Goal: Task Accomplishment & Management: Complete application form

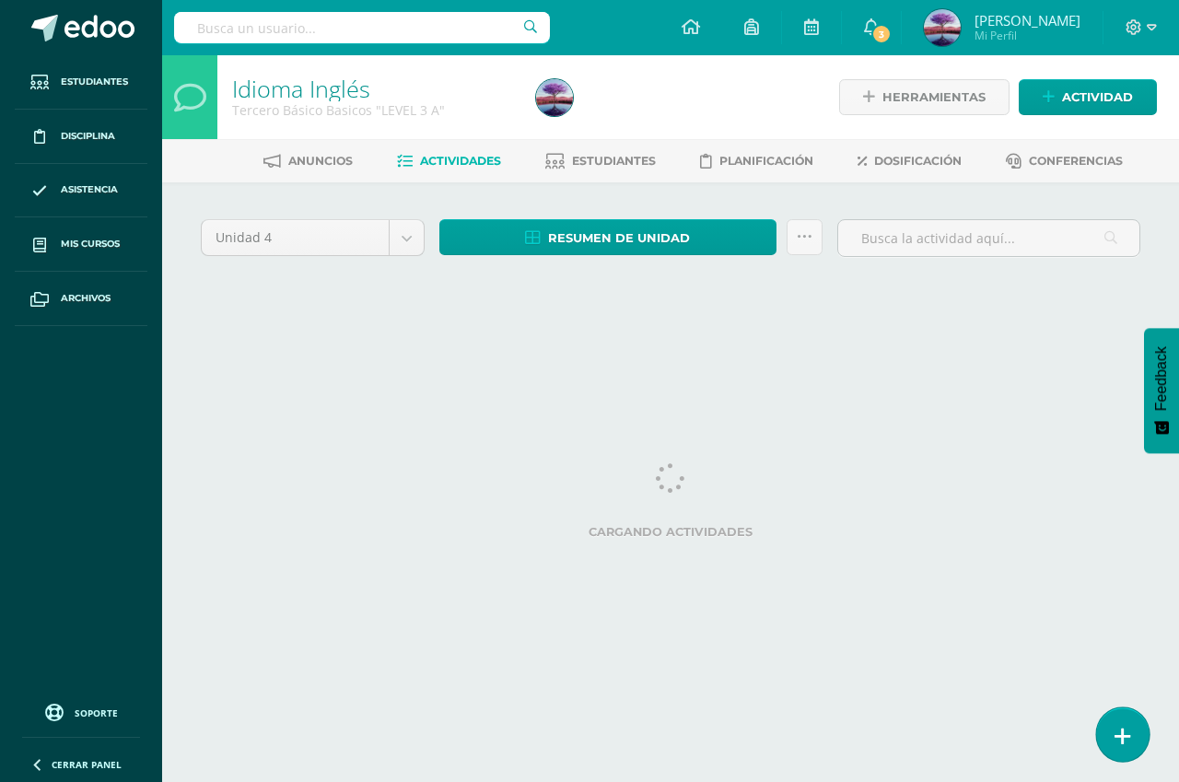
click at [1133, 733] on link at bounding box center [1122, 733] width 53 height 53
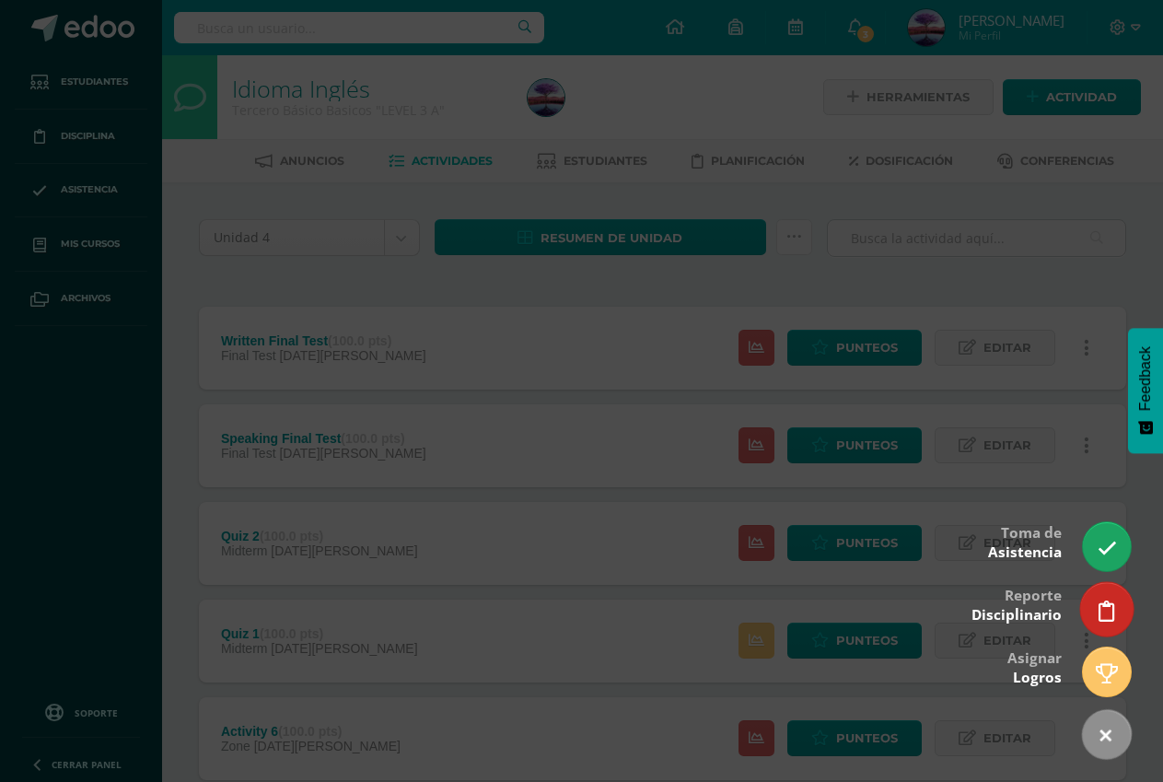
click at [1097, 593] on link at bounding box center [1106, 608] width 53 height 53
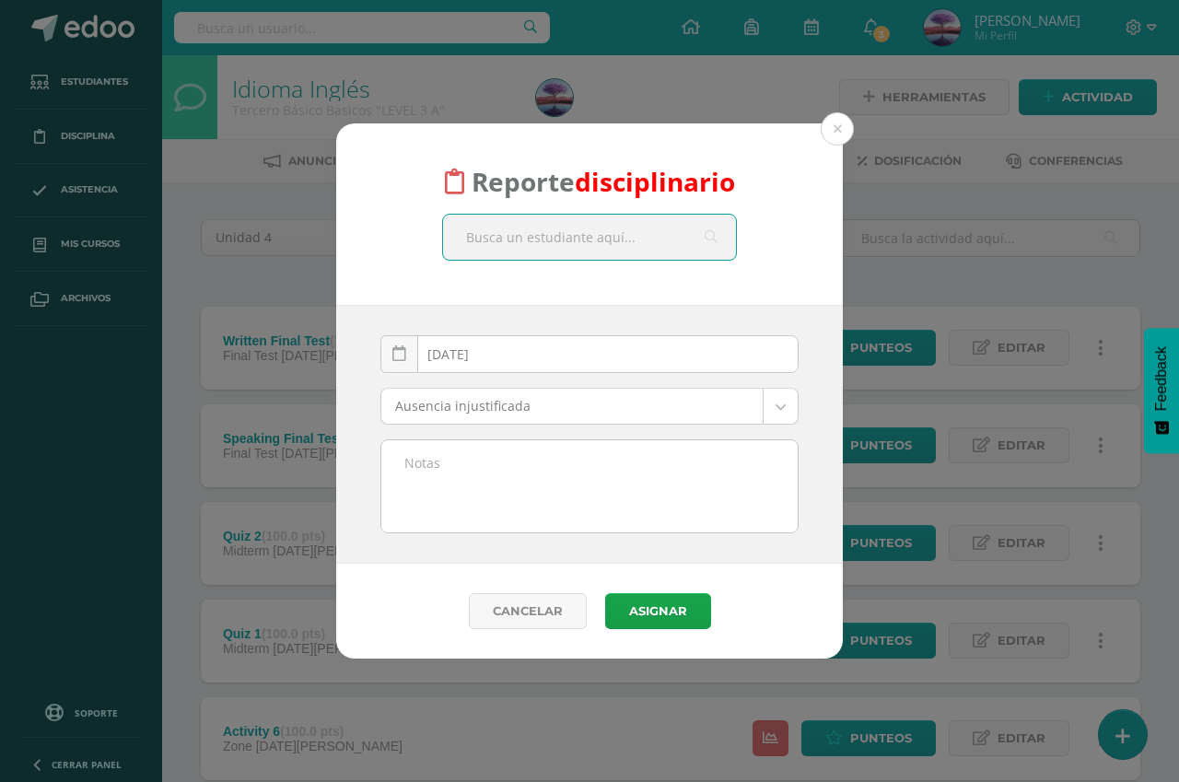
click at [513, 233] on input "text" at bounding box center [589, 237] width 293 height 45
type input "oscar"
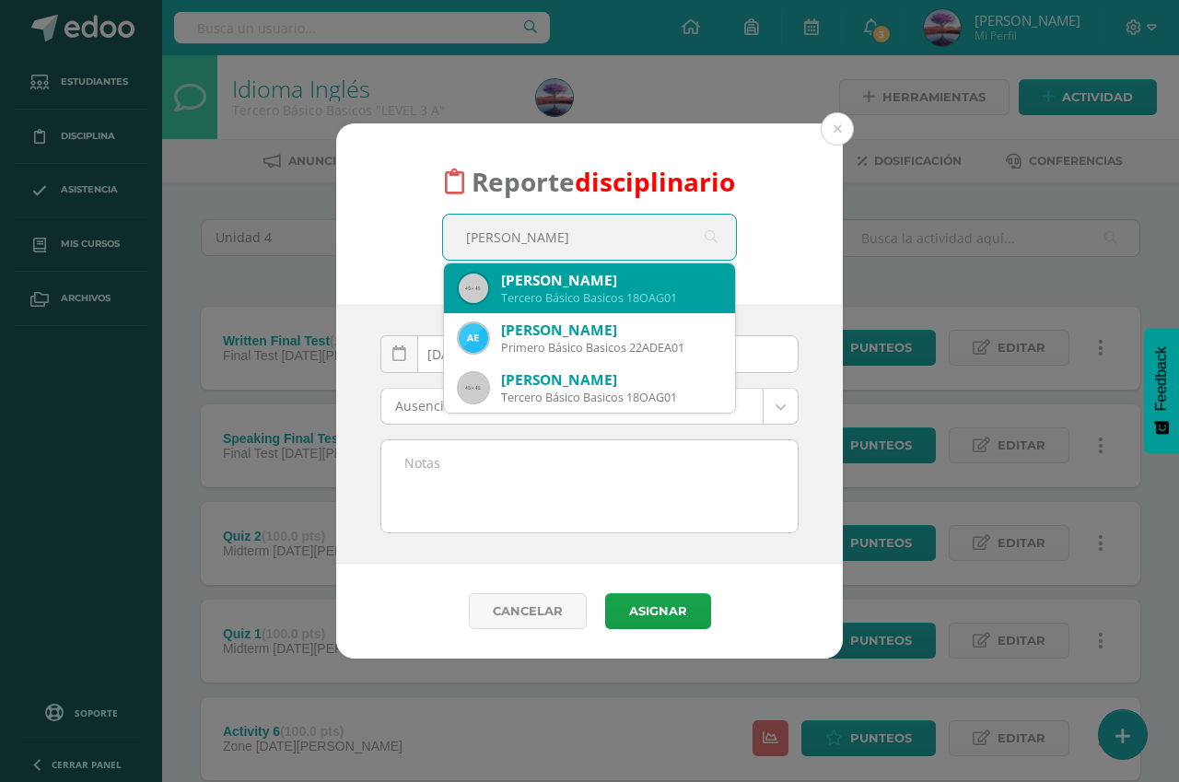
click at [570, 278] on div "Oscar José Aguilar Garcia" at bounding box center [610, 280] width 219 height 19
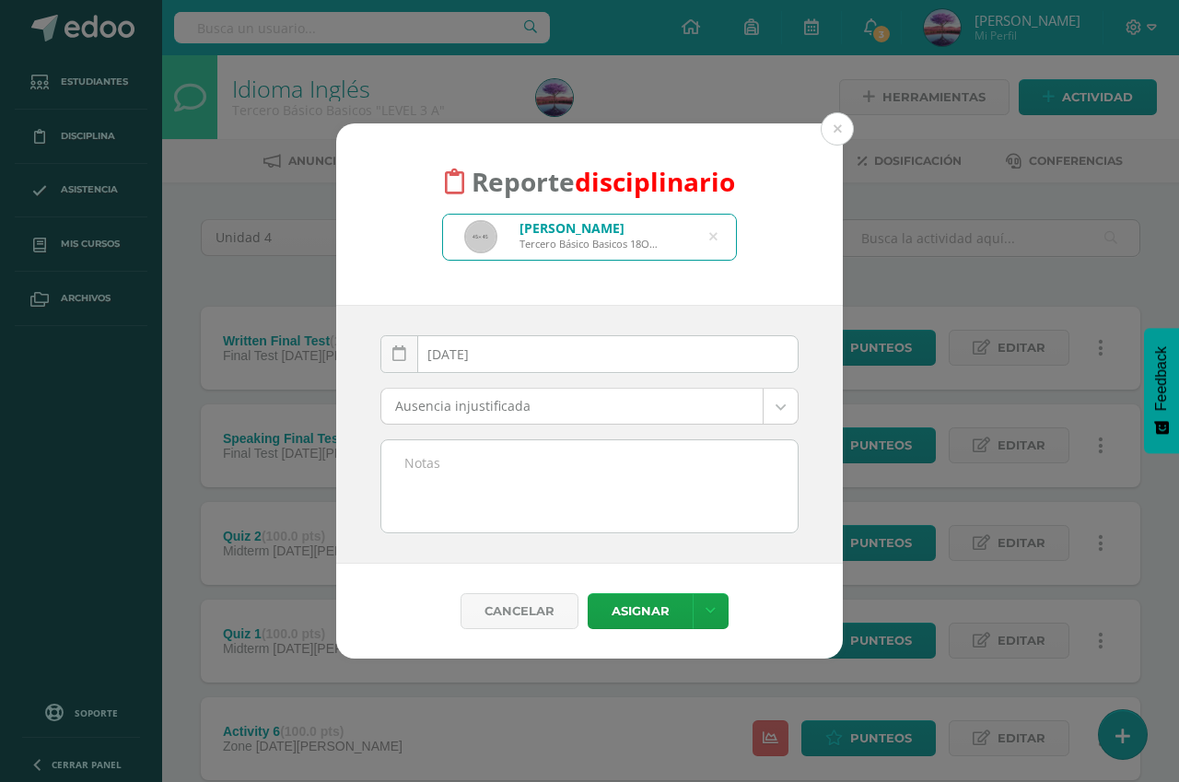
click at [669, 407] on body "Reporte disciplinario Oscar José Aguilar Garcia Tercero Básico Basicos 18OAG01 …" at bounding box center [589, 692] width 1179 height 1384
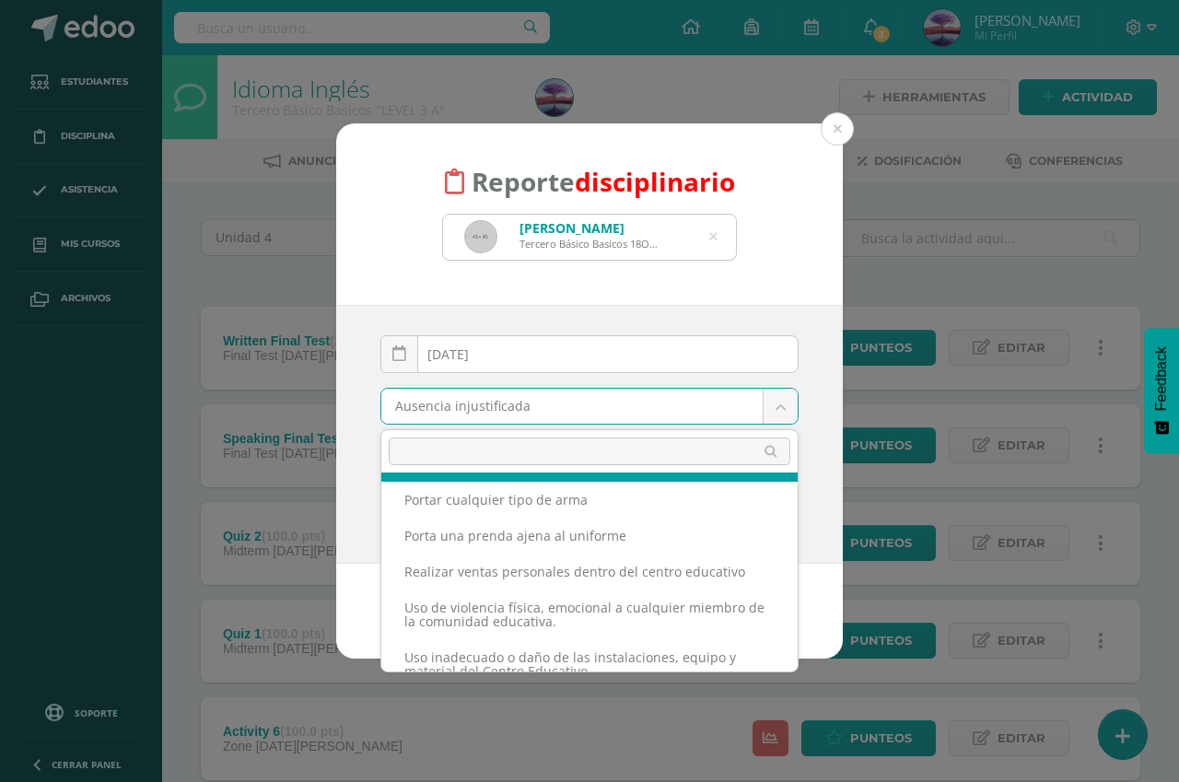
scroll to position [701, 0]
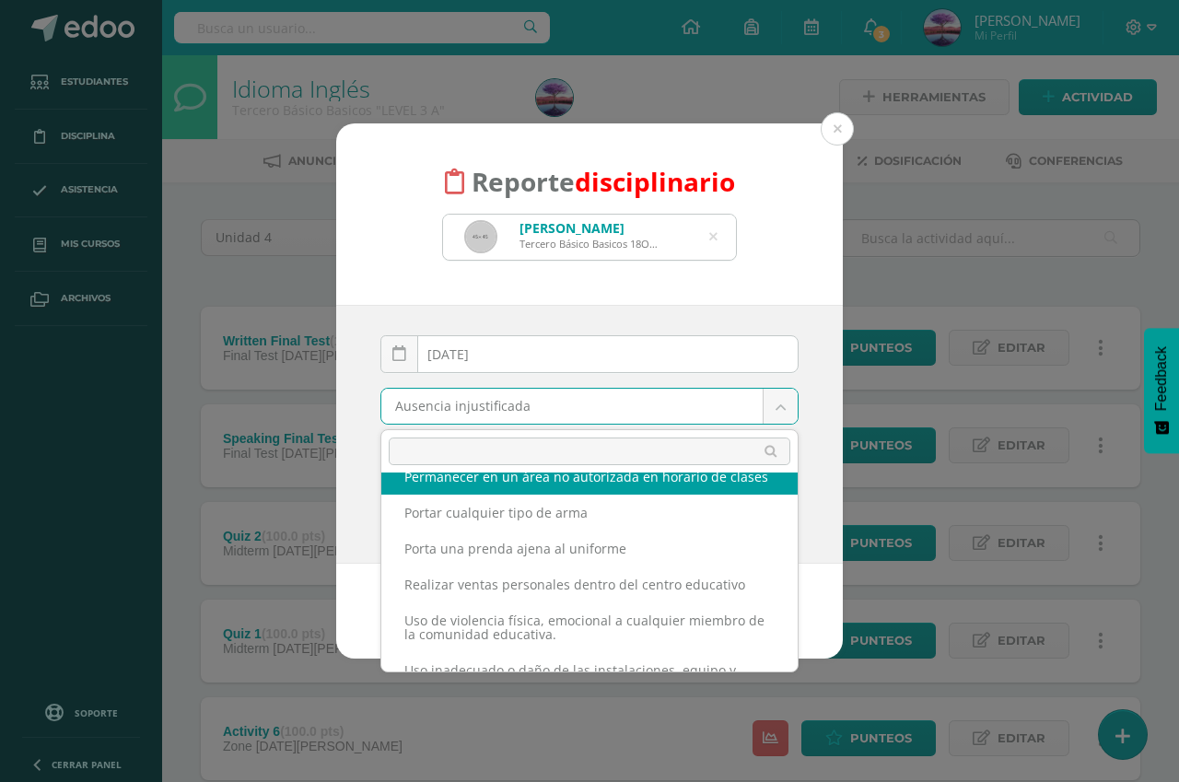
select select "60"
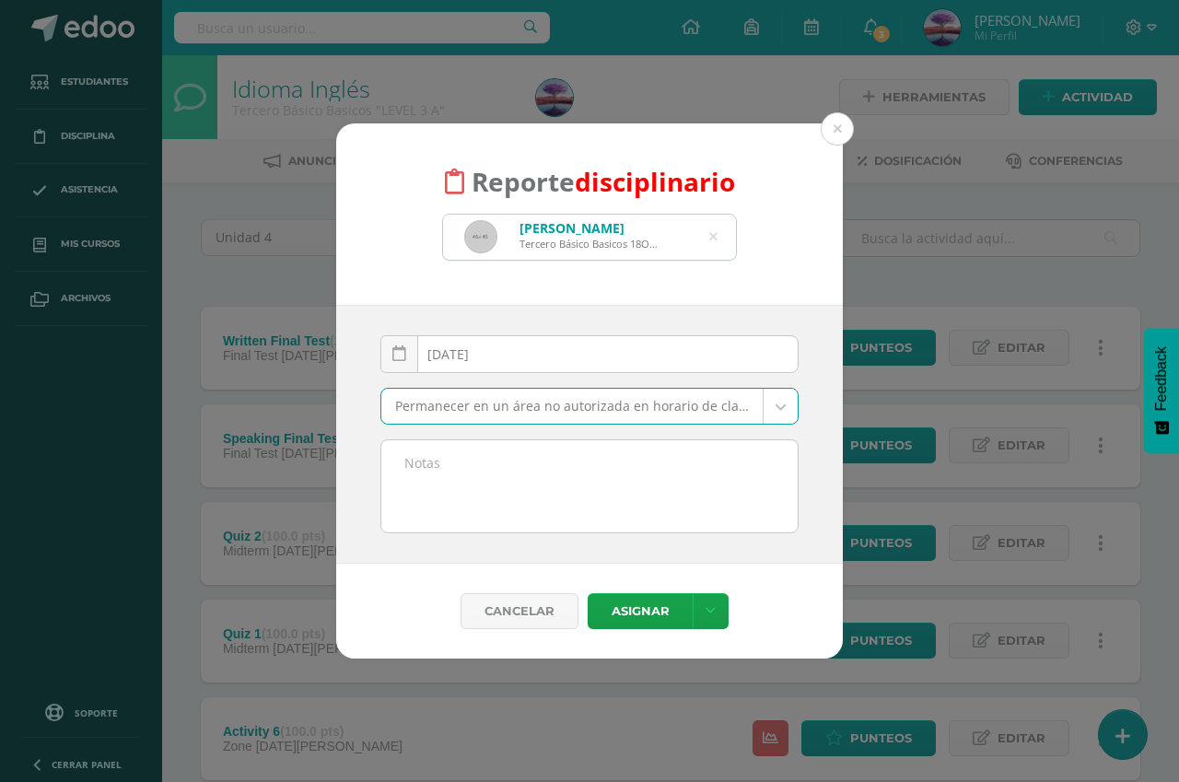
click at [577, 491] on textarea at bounding box center [589, 486] width 416 height 92
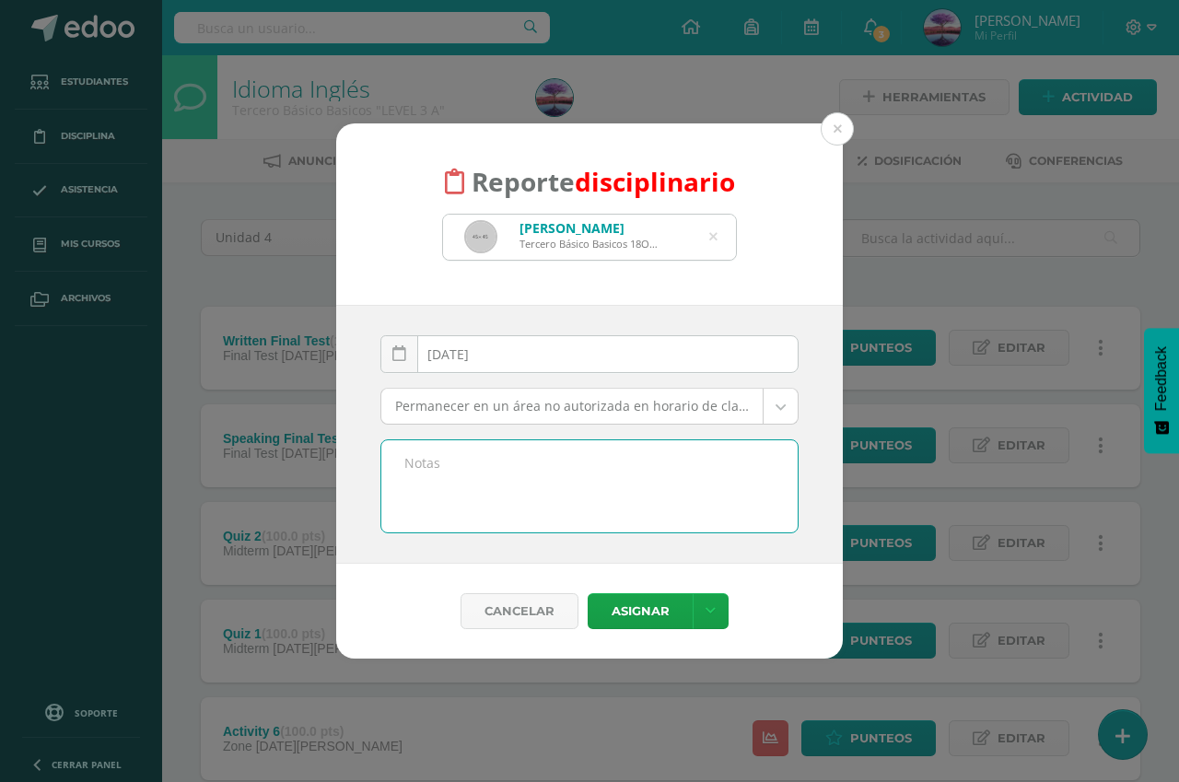
click at [592, 463] on textarea at bounding box center [589, 486] width 416 height 92
drag, startPoint x: 395, startPoint y: 484, endPoint x: 405, endPoint y: 485, distance: 10.3
drag, startPoint x: 405, startPoint y: 485, endPoint x: 482, endPoint y: 478, distance: 76.8
click at [482, 478] on textarea "Dejaron sus cosas en el salón, y se fueron a meter a otra clas sin autorizacion…" at bounding box center [589, 486] width 416 height 92
click at [428, 479] on textarea "Dejaron sus cosas en el salón, y se fueron a meter a otra clas sin autorización…" at bounding box center [589, 486] width 416 height 92
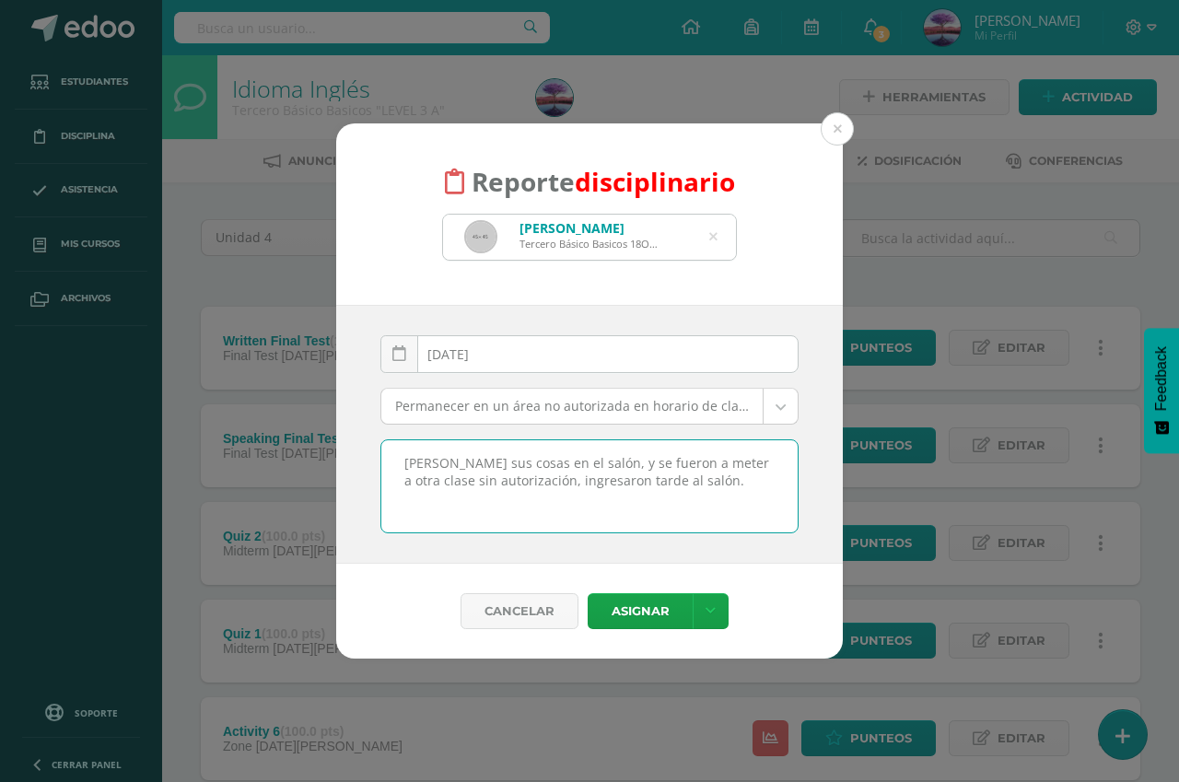
drag, startPoint x: 714, startPoint y: 493, endPoint x: 407, endPoint y: 466, distance: 307.9
click at [403, 463] on textarea "Dejaron sus cosas en el salón, y se fueron a meter a otra clase sin autorizació…" at bounding box center [589, 486] width 416 height 92
type textarea "Dejaron sus cosas en el salón, y se fueron a meter a otra clase sin autorizació…"
click at [634, 615] on button "Asignar" at bounding box center [640, 611] width 105 height 36
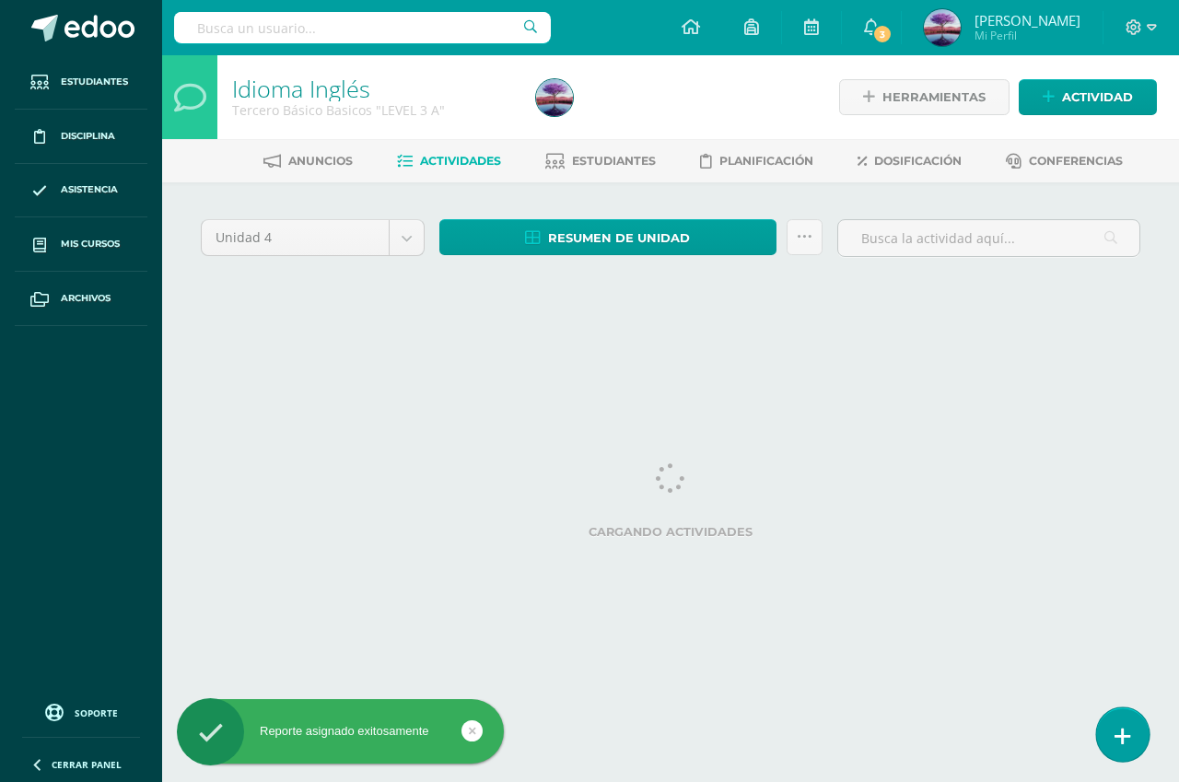
click at [1127, 729] on icon at bounding box center [1123, 736] width 17 height 21
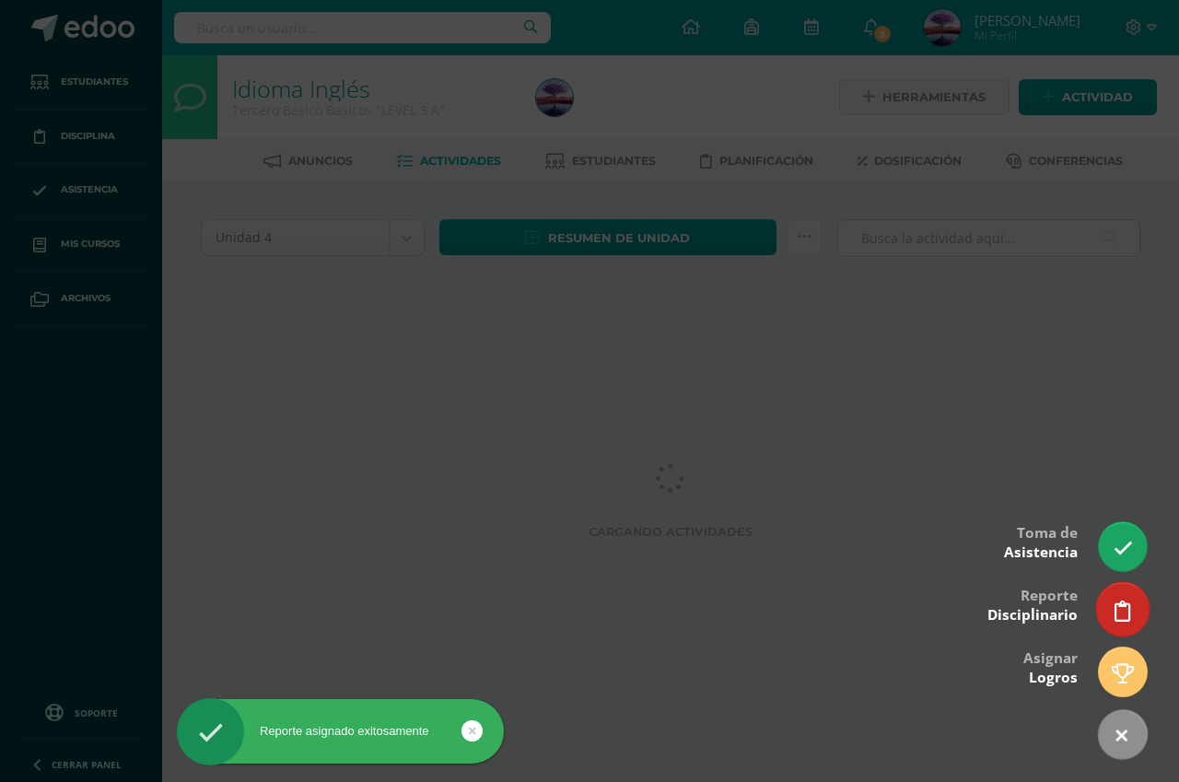
click at [1113, 624] on link at bounding box center [1122, 608] width 53 height 53
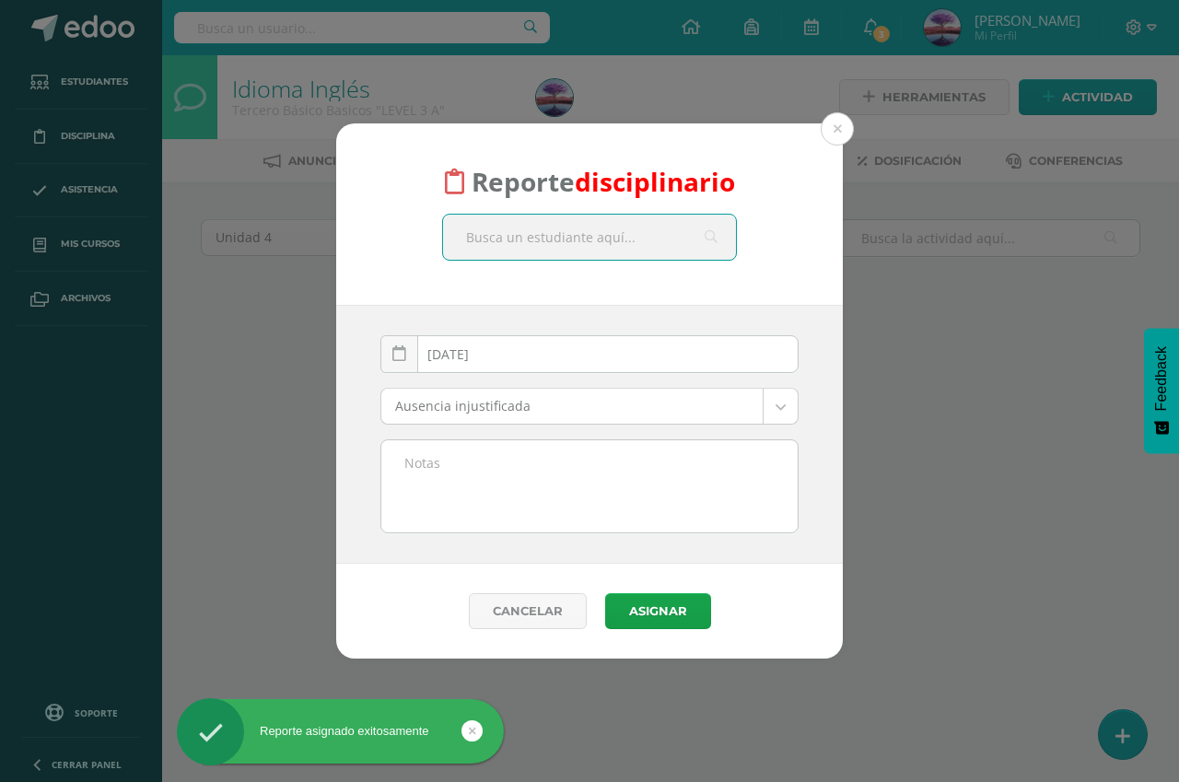
click at [517, 501] on textarea at bounding box center [589, 486] width 416 height 92
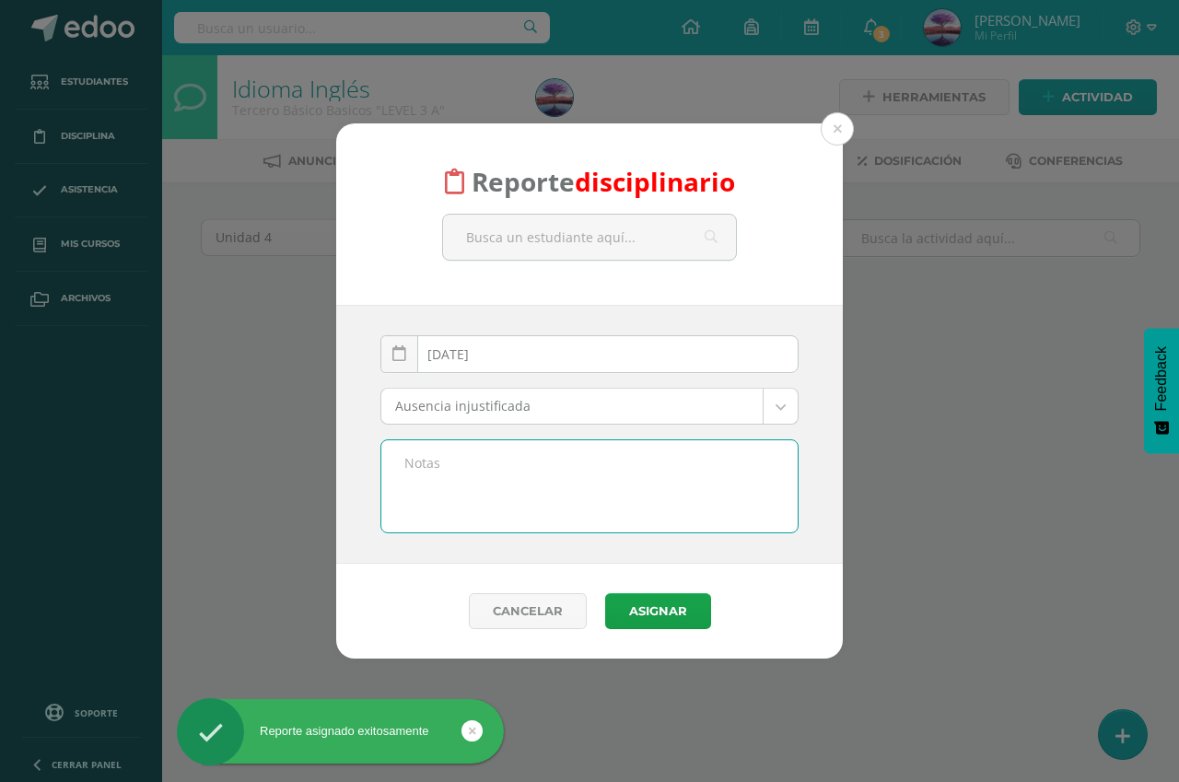
paste textarea "Dejaron sus cosas en el salón, y se fueron a meter a otra clase sin autorizació…"
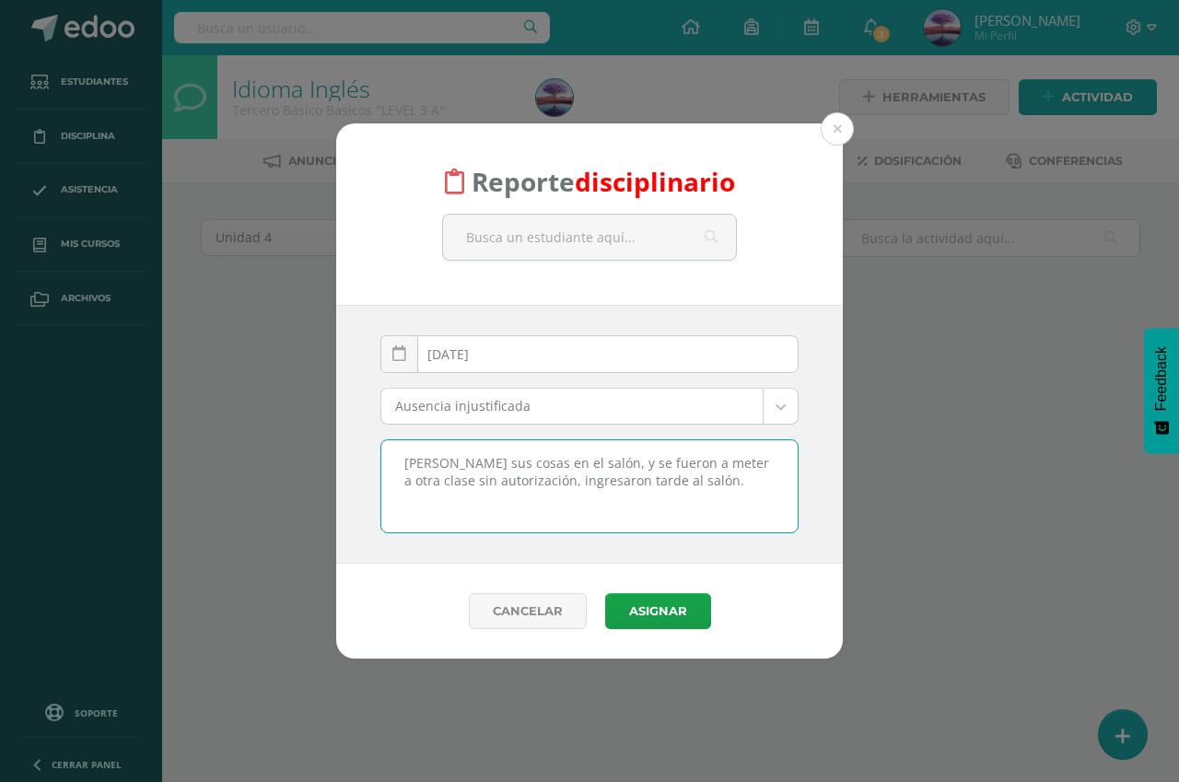
type textarea "Dejaron sus cosas en el salón, y se fueron a meter a otra clase sin autorizació…"
click at [505, 344] on body "Reporte disciplinario 2025-09-10 September, 2025 Mo Tu We Th Fr Sa Su 1 2 3 4 5…" at bounding box center [589, 172] width 1179 height 344
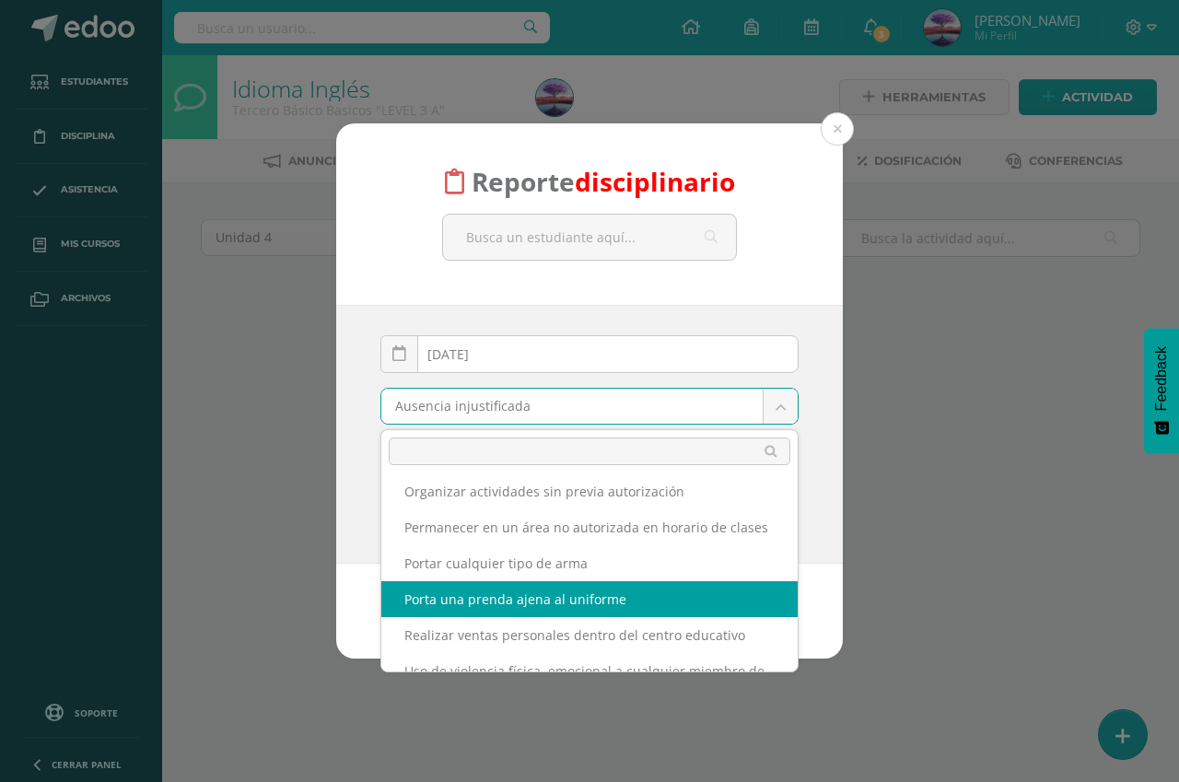
scroll to position [618, 0]
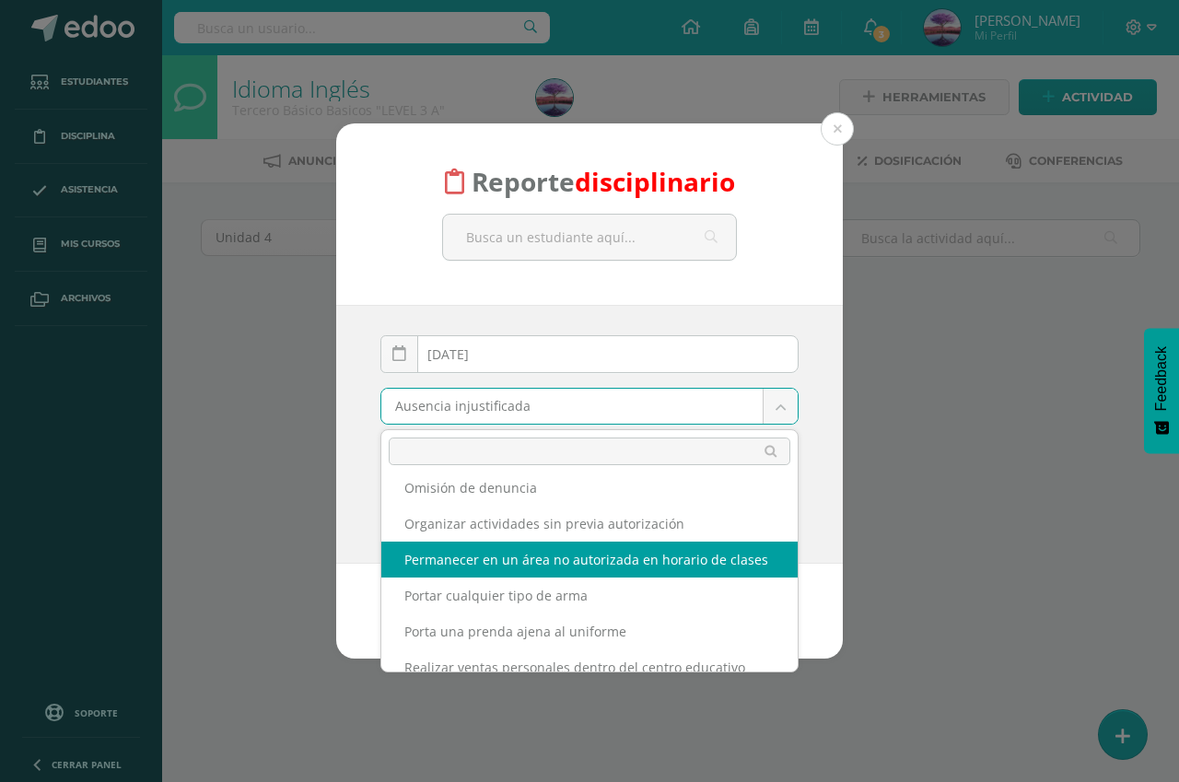
select select "60"
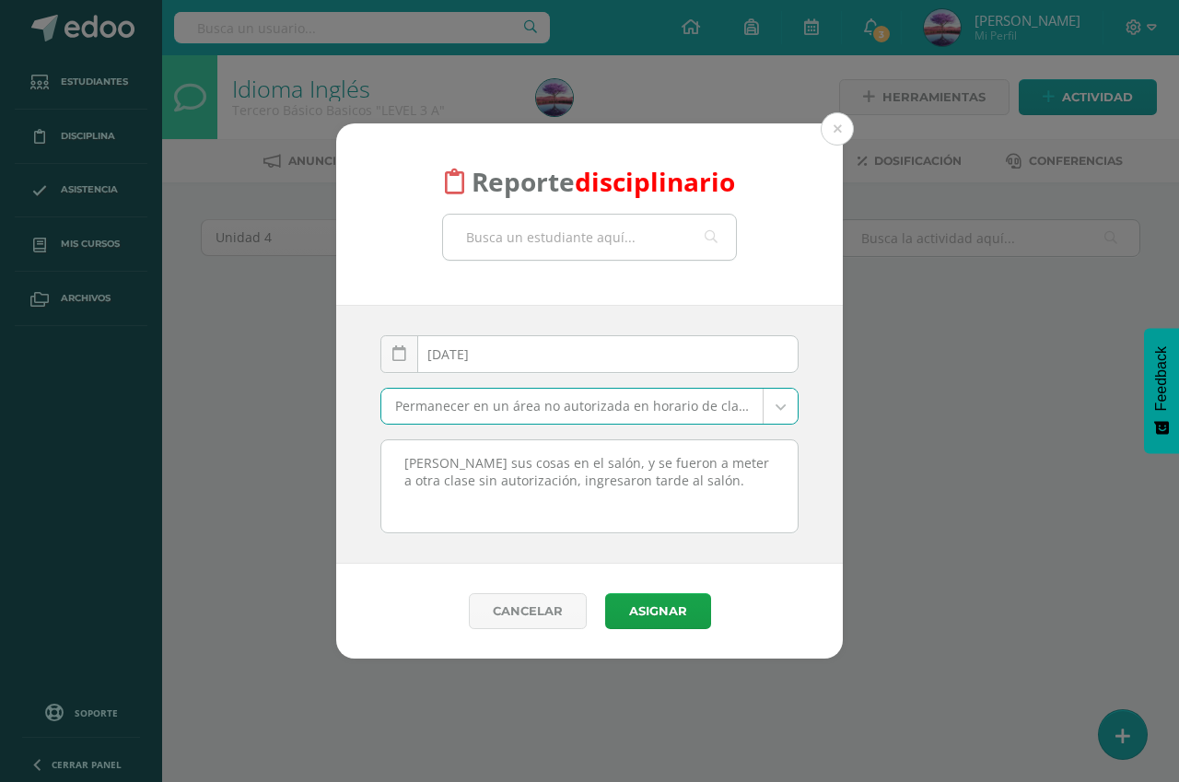
click at [512, 251] on input "text" at bounding box center [589, 237] width 293 height 45
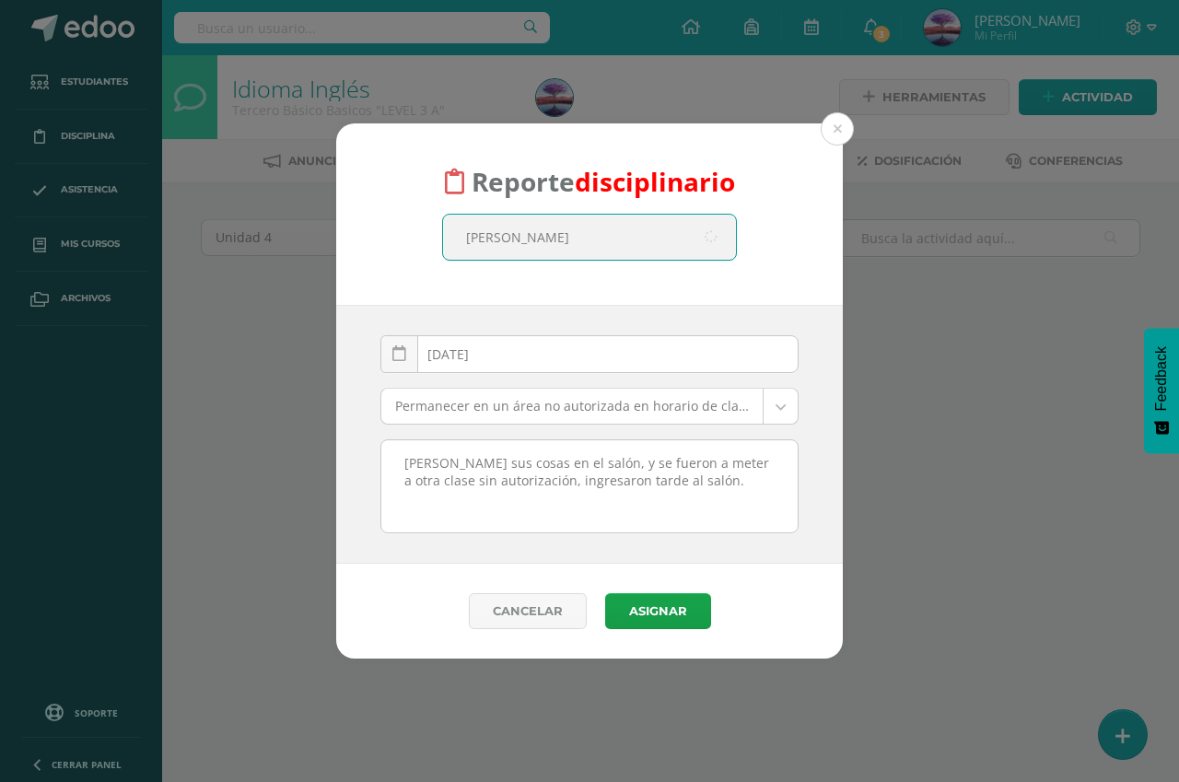
type input "jacobo"
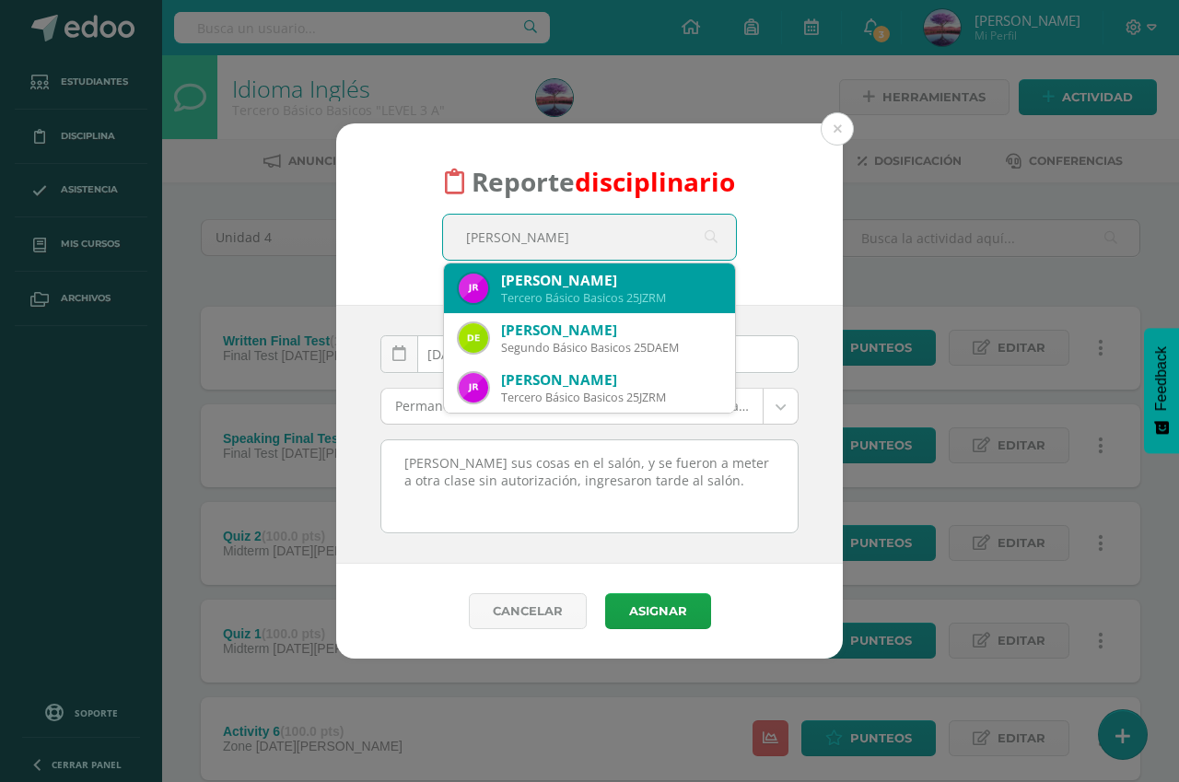
click at [578, 285] on div "Jacobo Zahir Rivera Morales" at bounding box center [610, 280] width 219 height 19
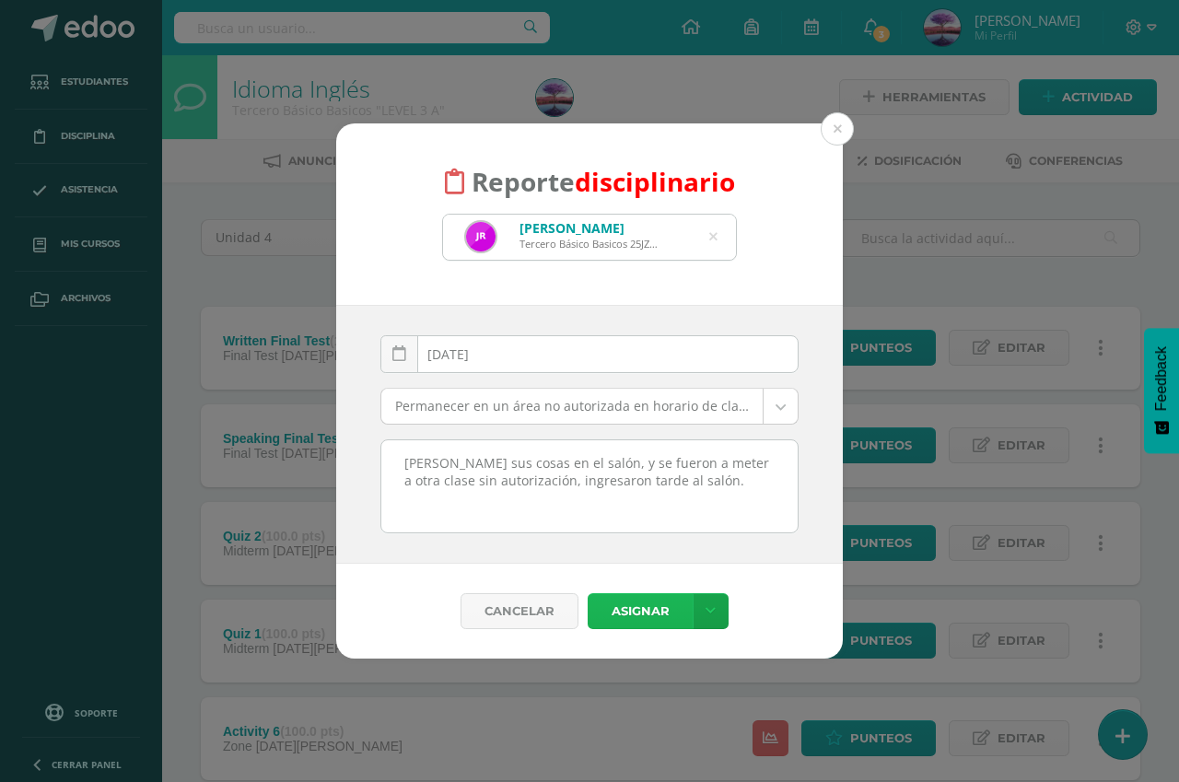
click at [642, 602] on button "Asignar" at bounding box center [640, 611] width 105 height 36
